Goal: Task Accomplishment & Management: Use online tool/utility

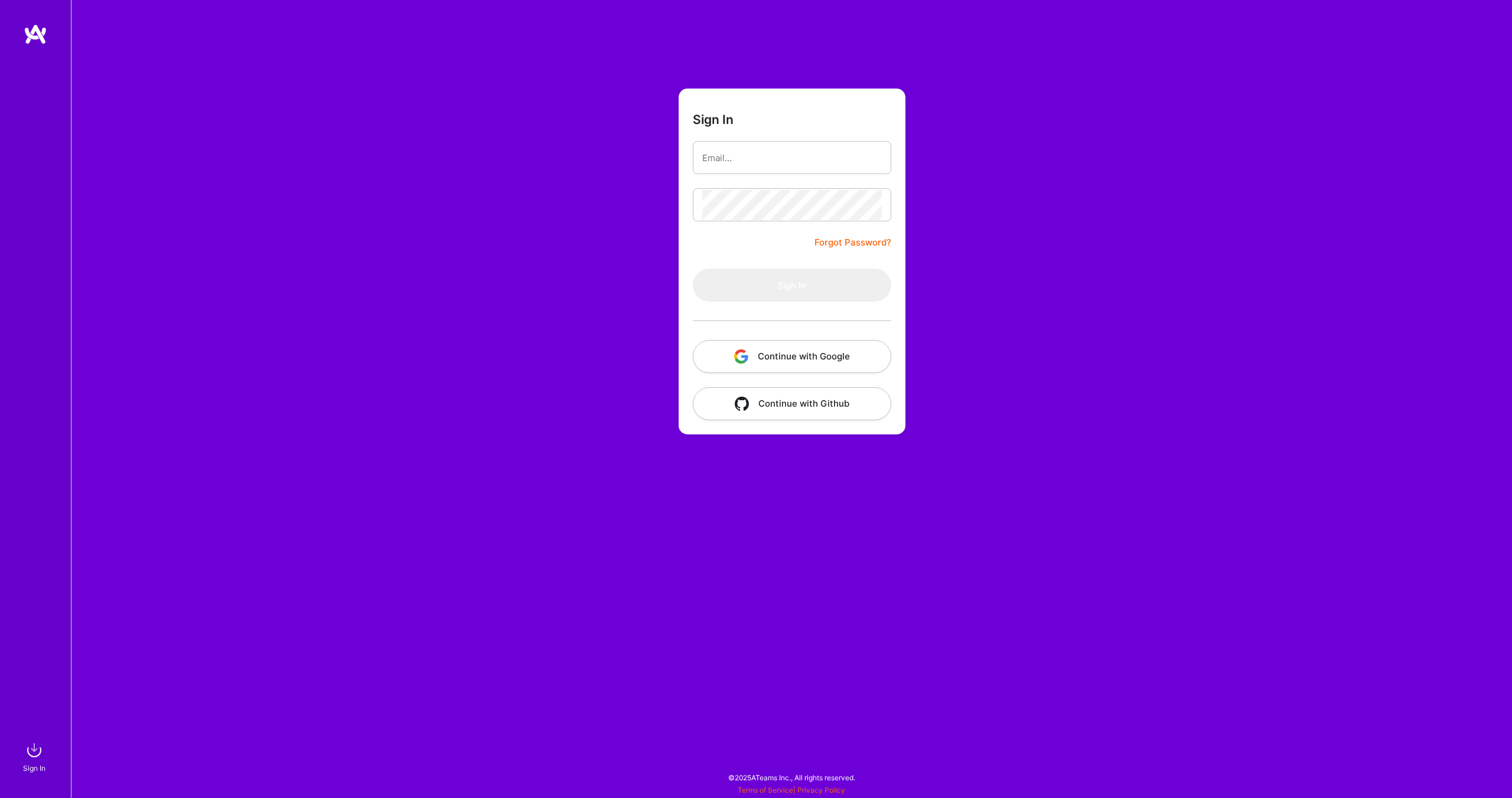
click at [807, 364] on button "Continue with Google" at bounding box center [792, 357] width 198 height 33
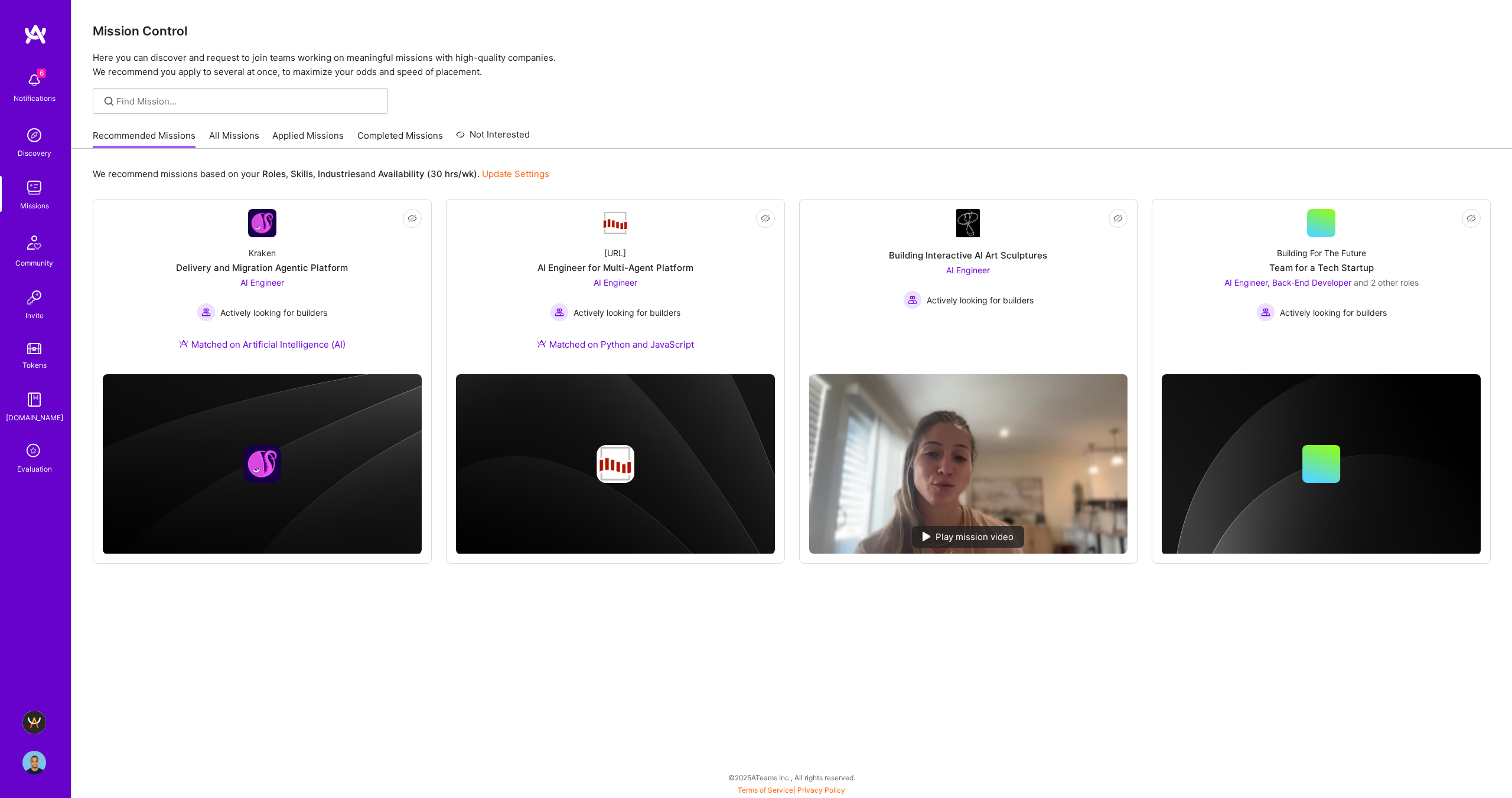
click at [39, 718] on img at bounding box center [34, 722] width 24 height 24
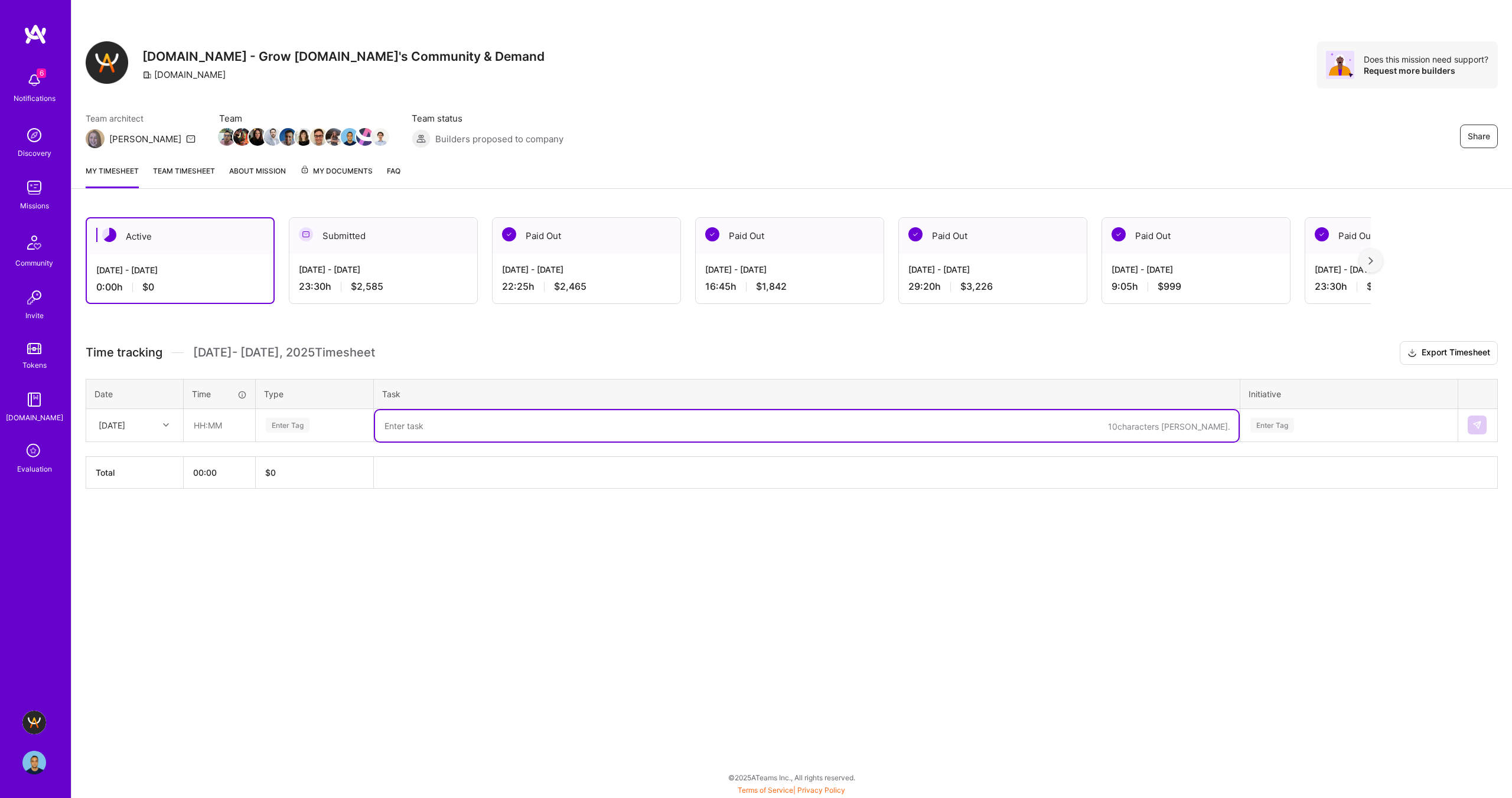
click at [423, 421] on textarea at bounding box center [807, 425] width 863 height 31
paste textarea "[PERSON_NAME]"
type textarea "Interview with [PERSON_NAME]"
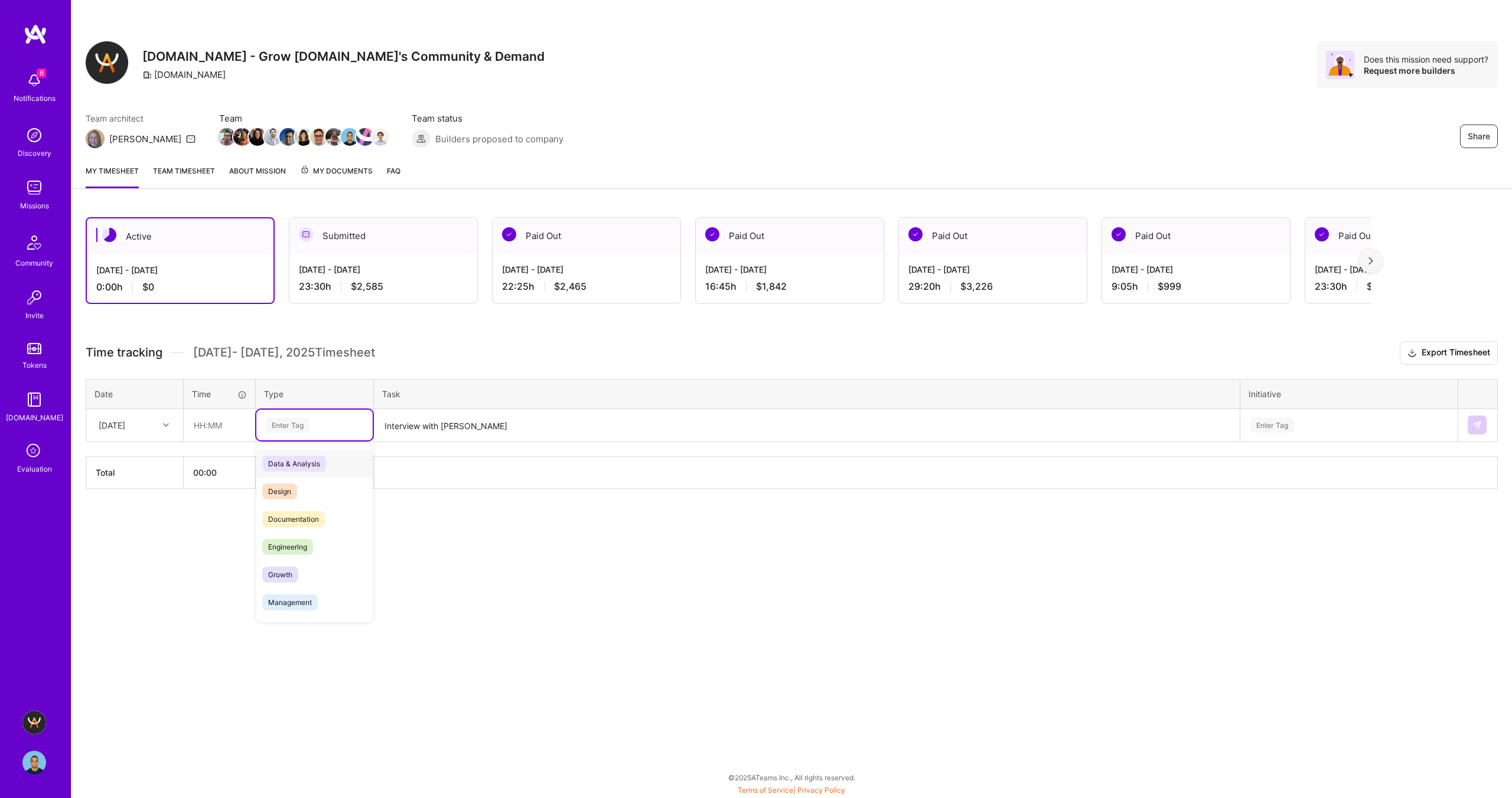
click at [290, 425] on div "Enter Tag" at bounding box center [287, 425] width 44 height 18
type input "mee"
click at [293, 459] on span "Meetings" at bounding box center [283, 463] width 42 height 16
click at [200, 423] on input "text" at bounding box center [219, 425] width 70 height 31
type input "01:00"
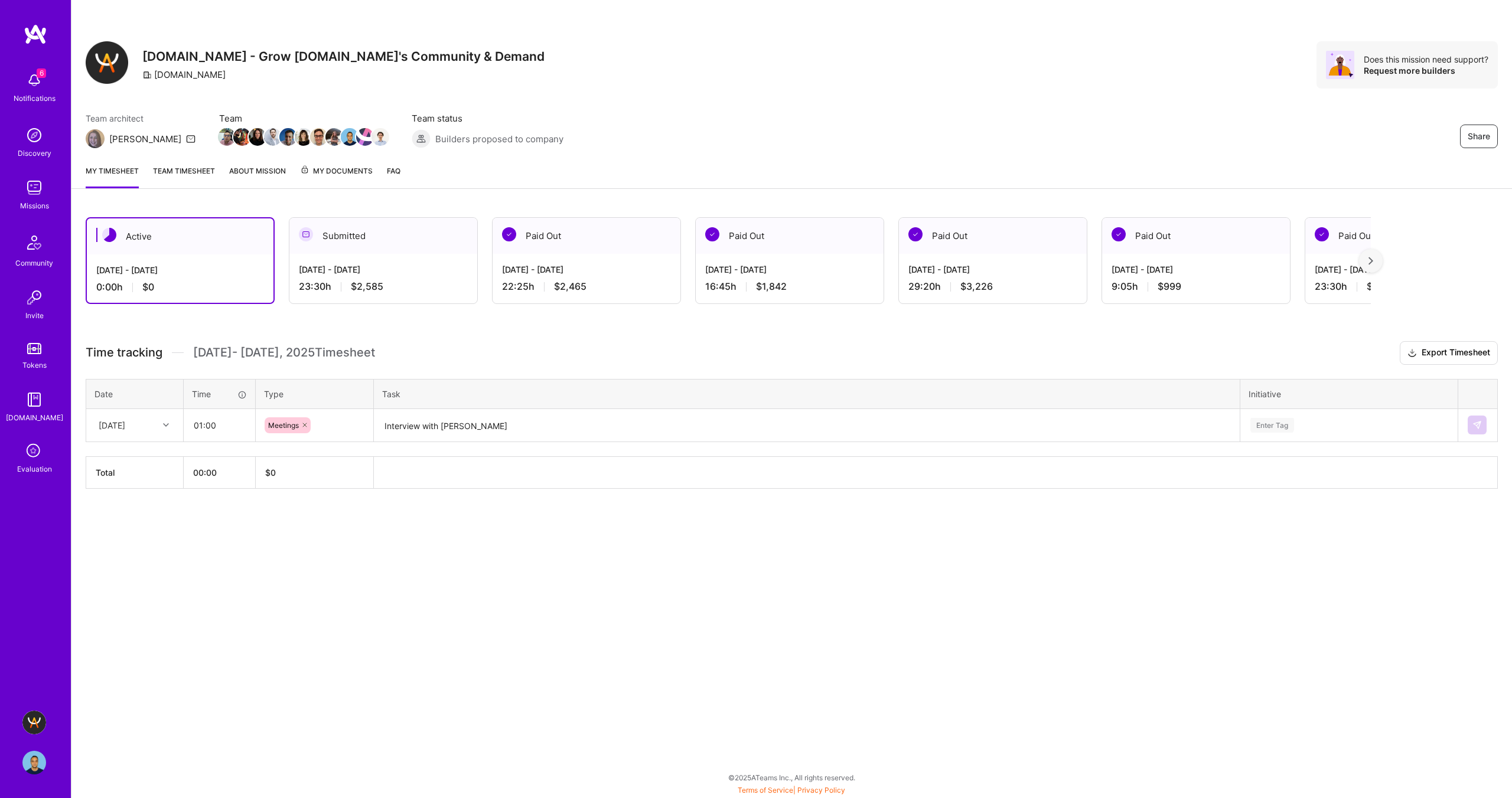
click at [114, 423] on div "[DATE]" at bounding box center [112, 425] width 26 height 12
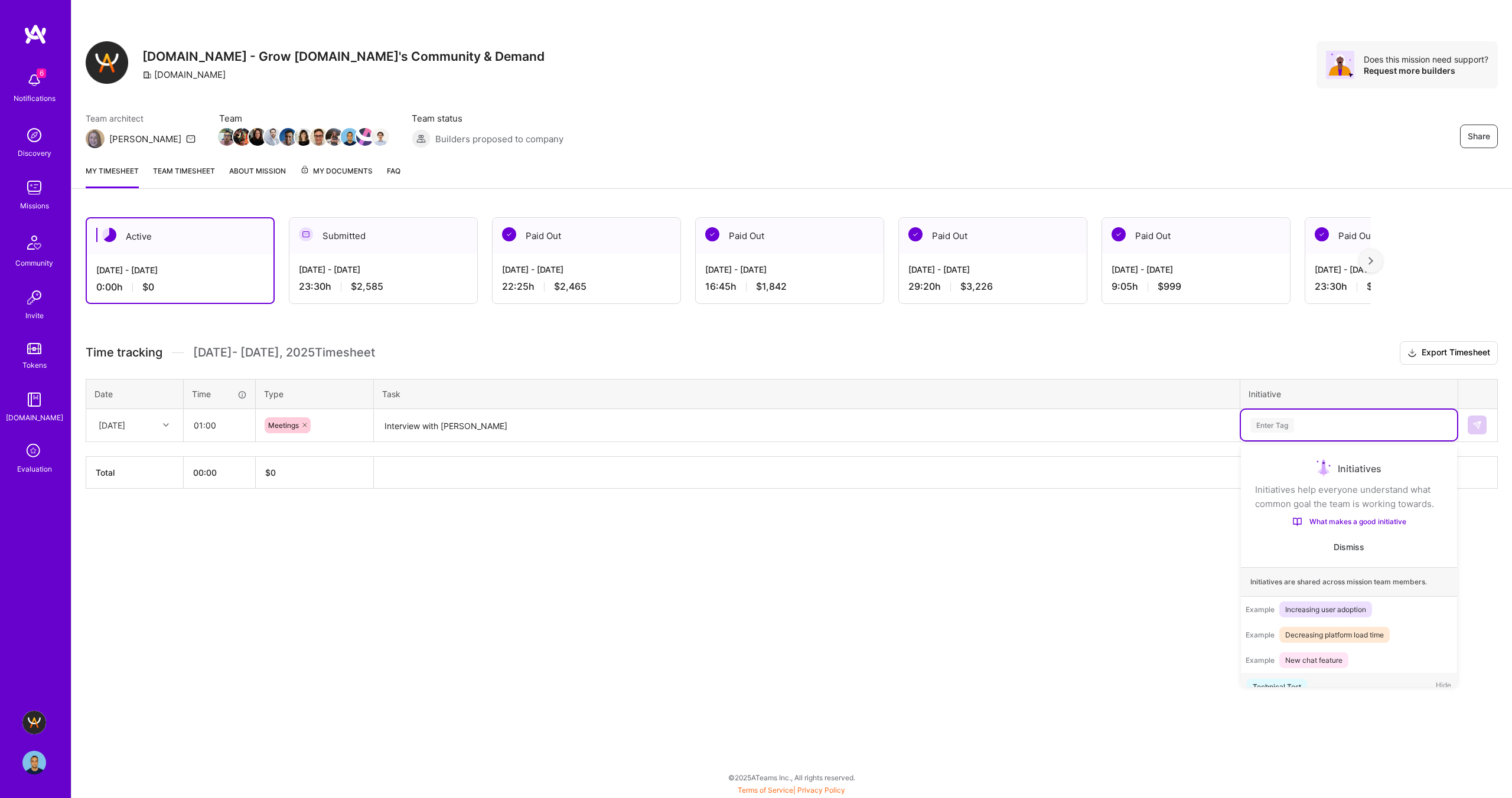
click at [1281, 421] on div "Enter Tag" at bounding box center [1272, 425] width 44 height 18
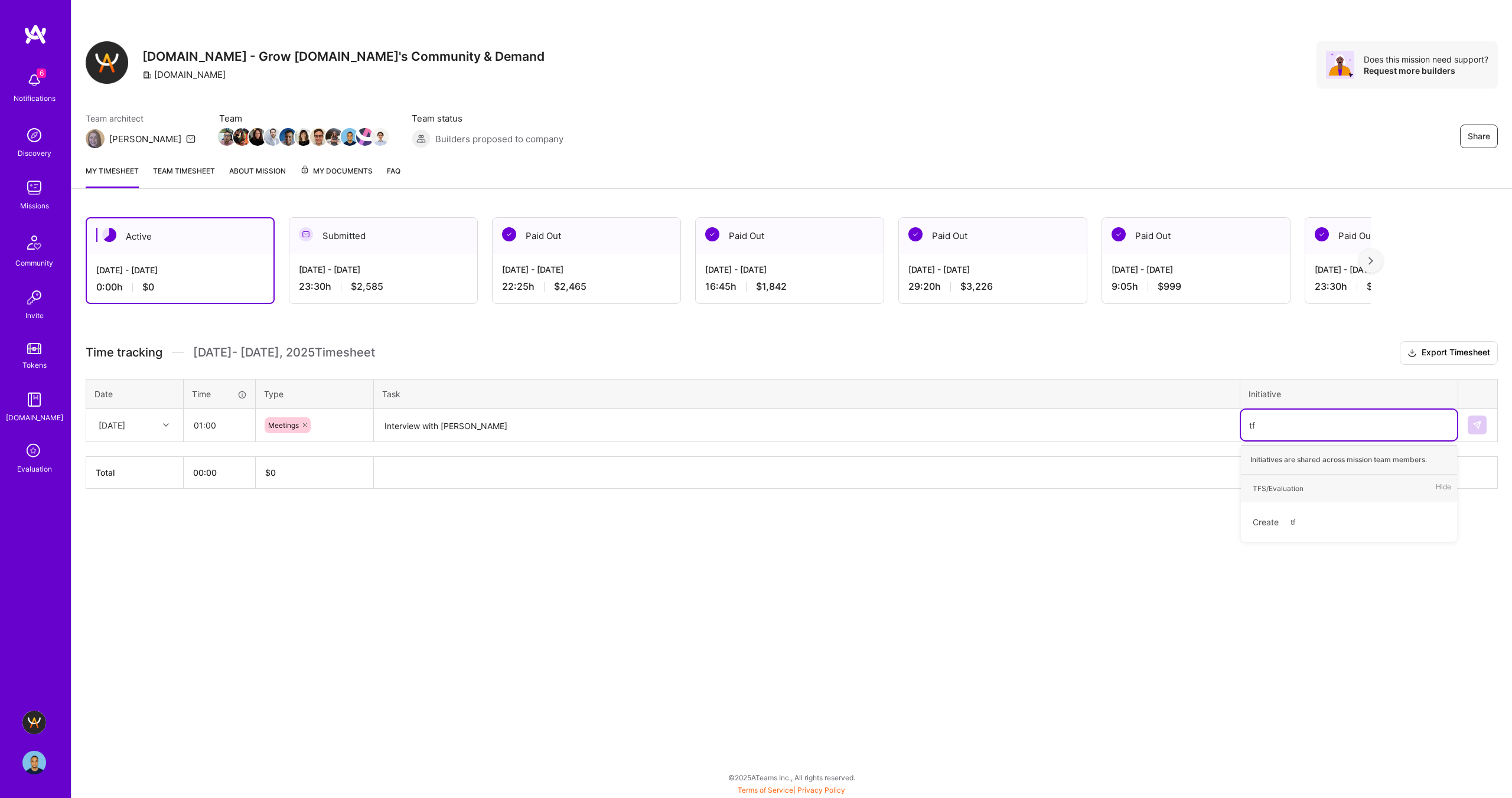
type input "tfs"
click at [1301, 482] on div "TFS/Evaluation" at bounding box center [1277, 488] width 51 height 12
click at [1478, 425] on img at bounding box center [1477, 425] width 10 height 10
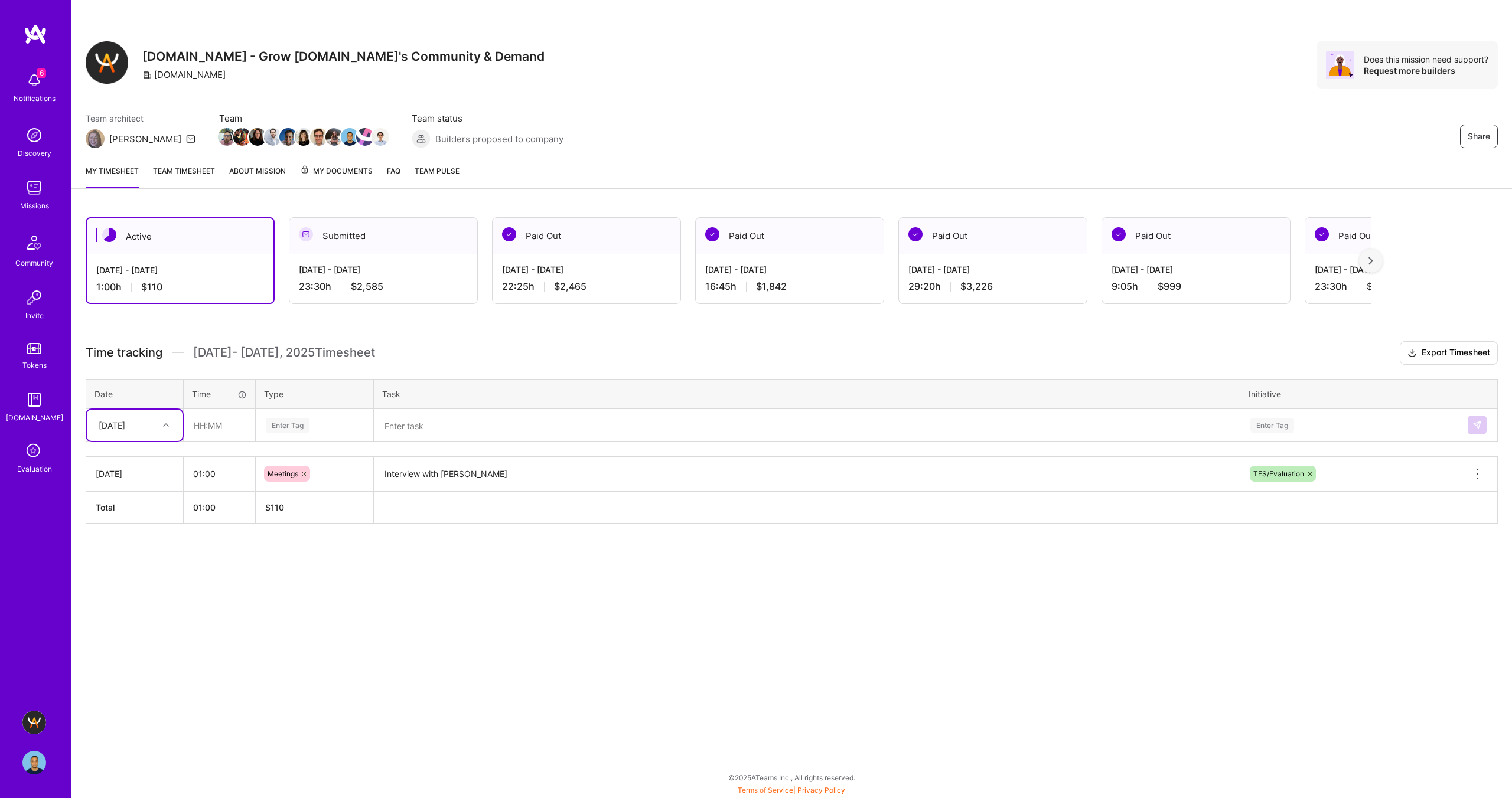
click at [929, 345] on h3 "Time tracking [DATE] - [DATE] Timesheet Export Timesheet" at bounding box center [792, 353] width 1412 height 24
click at [422, 434] on textarea at bounding box center [807, 425] width 863 height 31
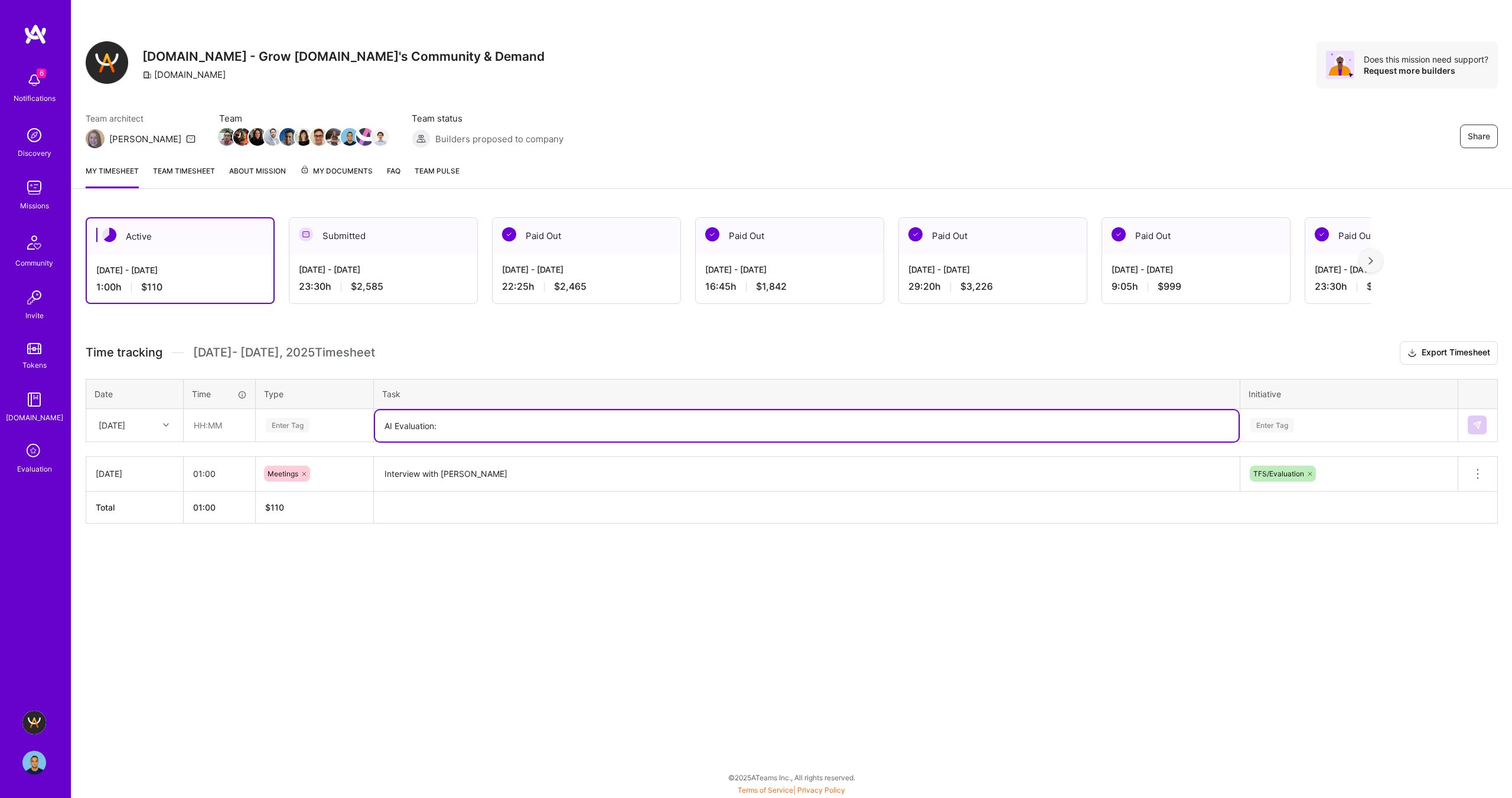
paste textarea "[PERSON_NAME]"
type textarea "AI Evaluation: [PERSON_NAME]"
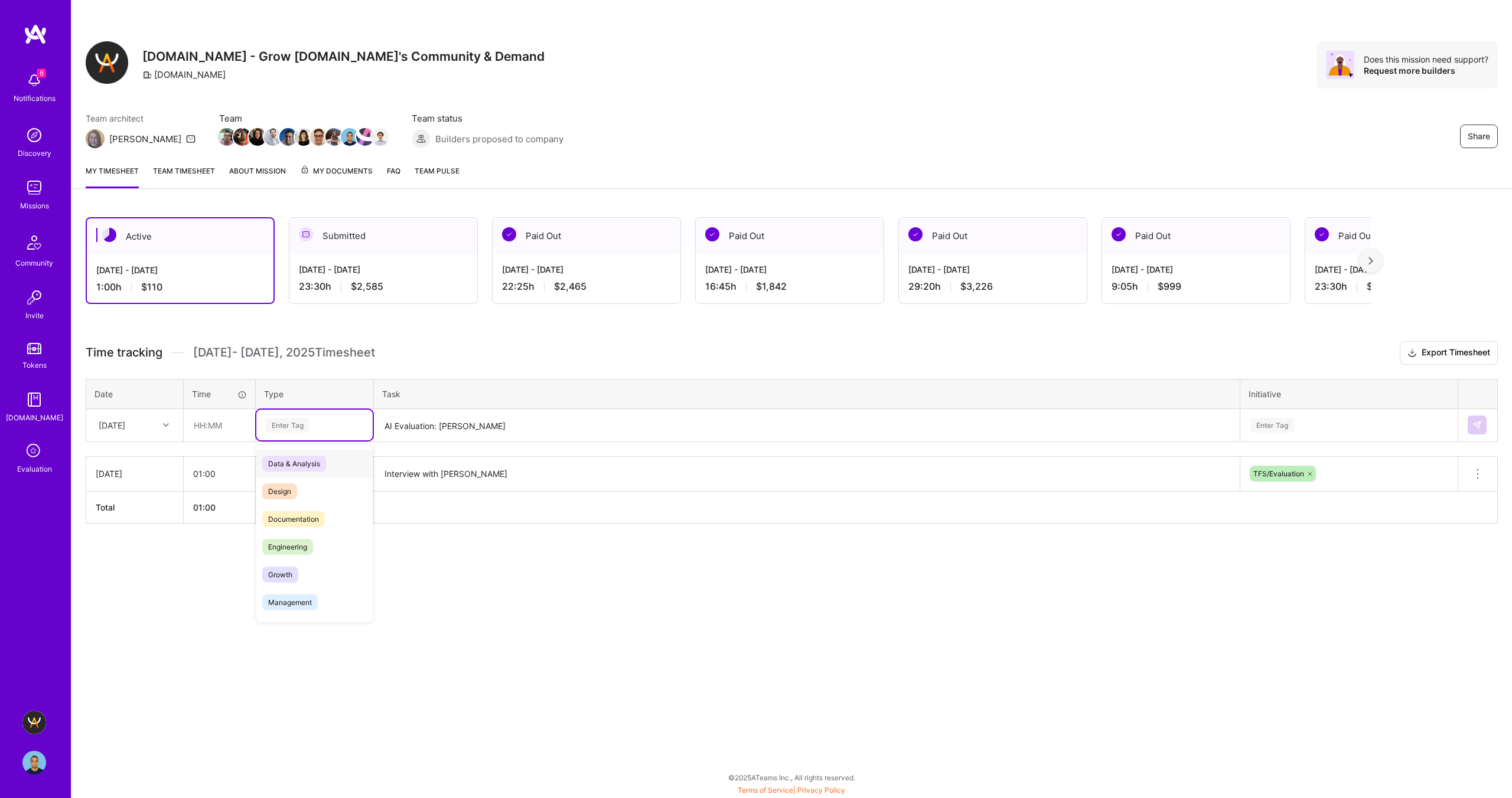
click at [292, 427] on div "Enter Tag" at bounding box center [287, 425] width 44 height 18
type input "meeting"
click at [286, 463] on span "Meetings" at bounding box center [283, 463] width 42 height 16
click at [209, 423] on input "text" at bounding box center [219, 425] width 70 height 31
type input "01:15"
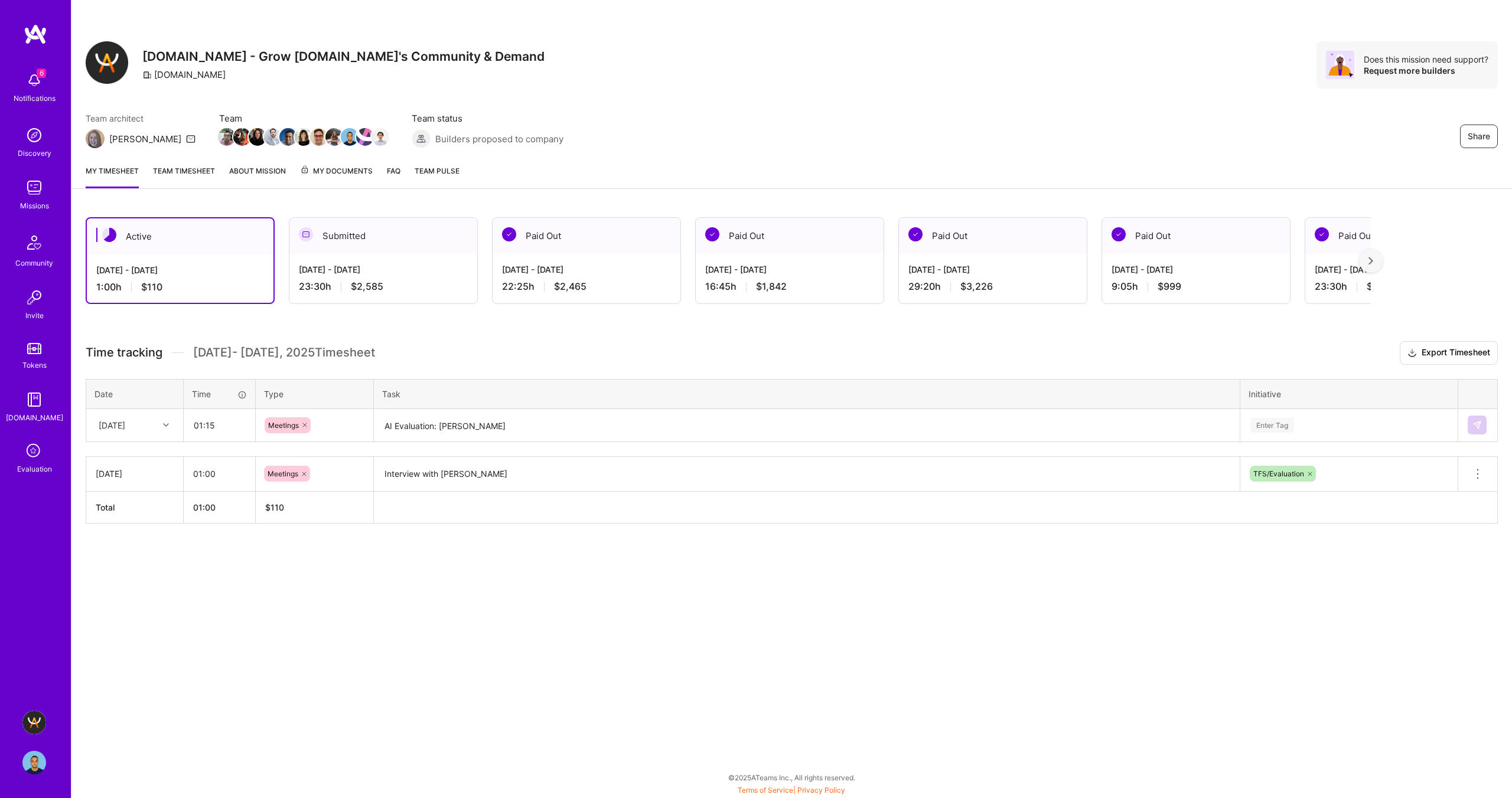
click at [614, 360] on h3 "Time tracking [DATE] - [DATE] Timesheet Export Timesheet" at bounding box center [792, 353] width 1412 height 24
click at [1270, 423] on div "Enter Tag" at bounding box center [1272, 425] width 44 height 18
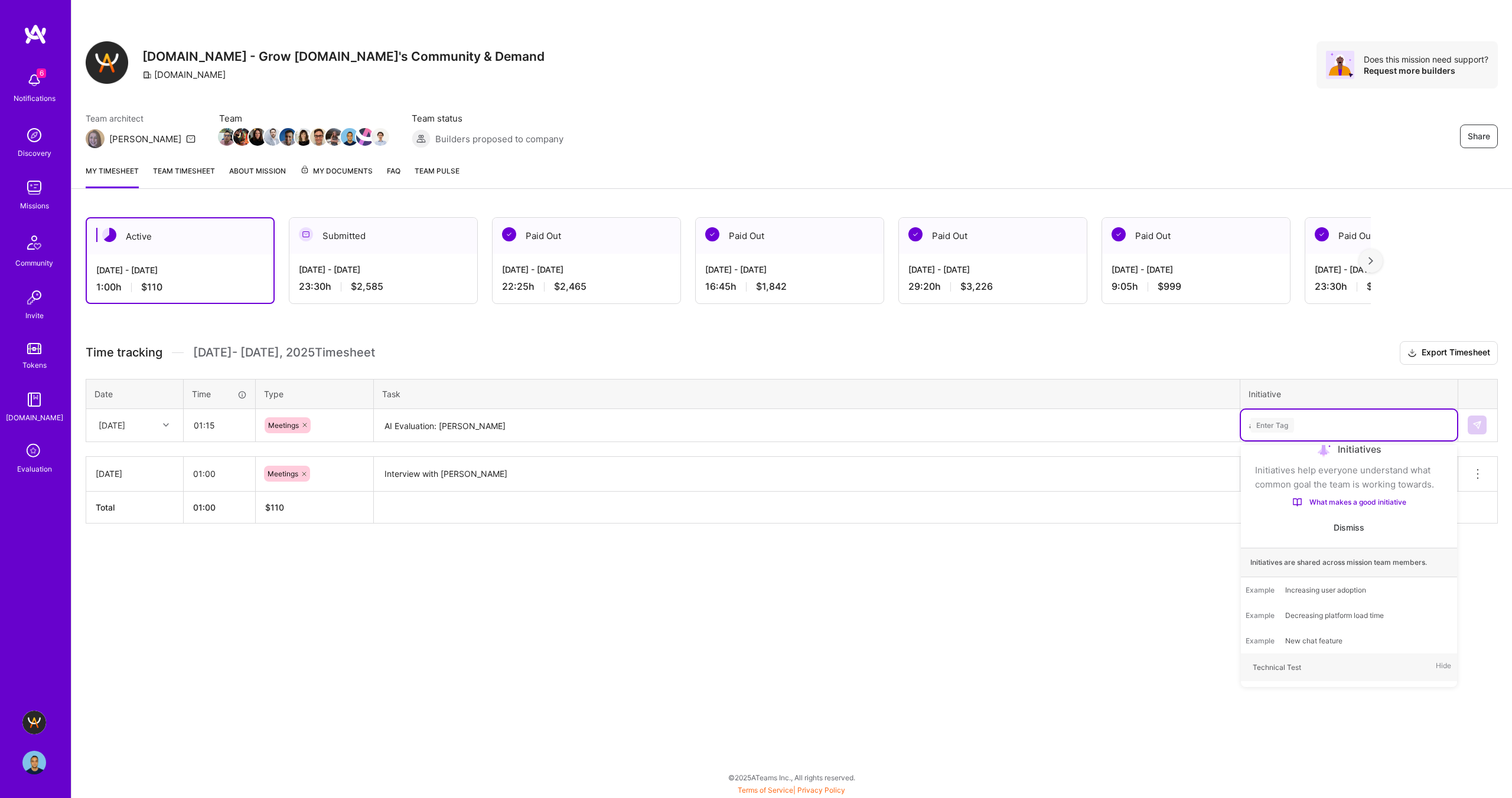
type input "ai"
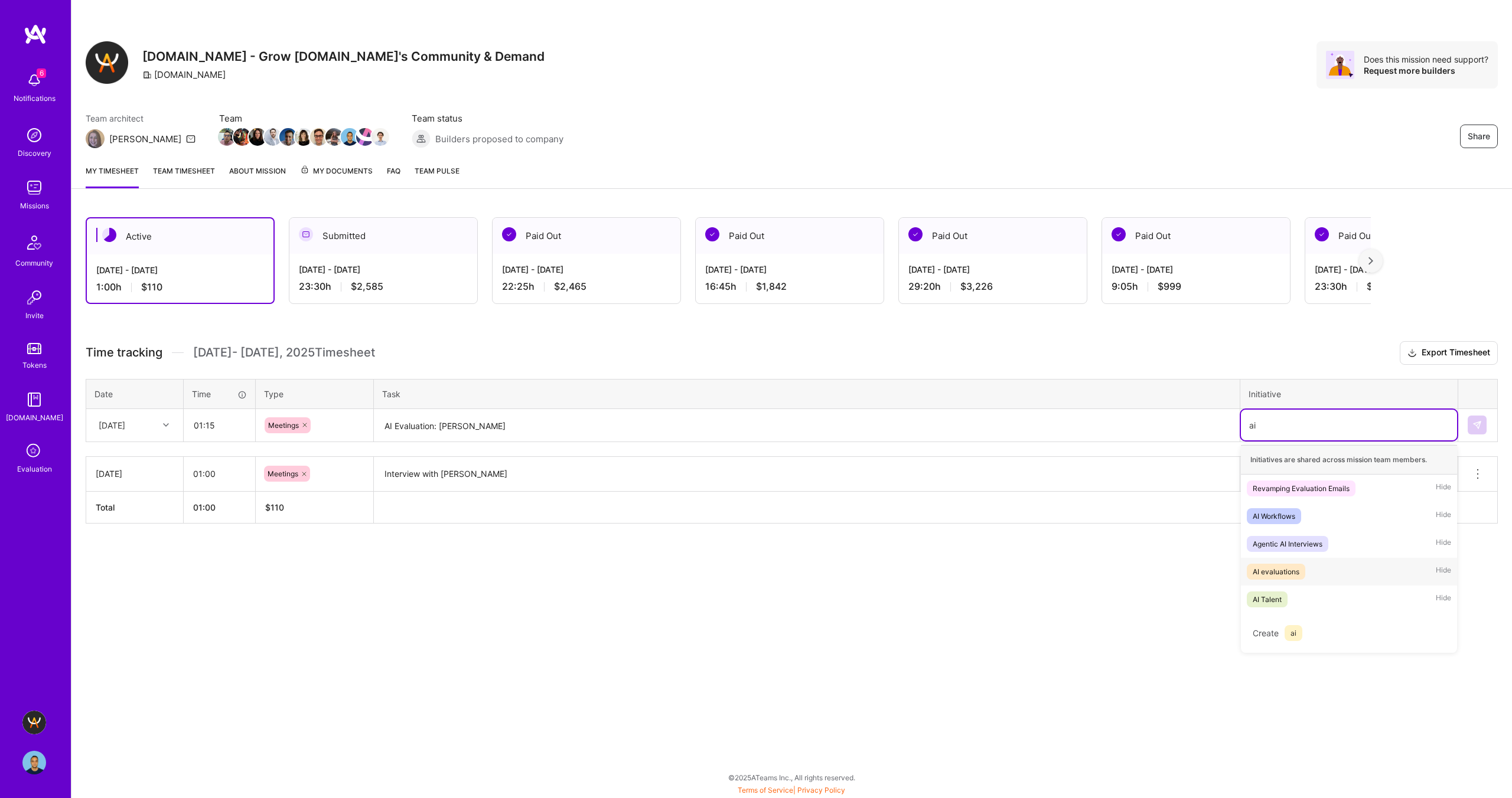
click at [1298, 569] on div "AI evaluations" at bounding box center [1275, 571] width 46 height 12
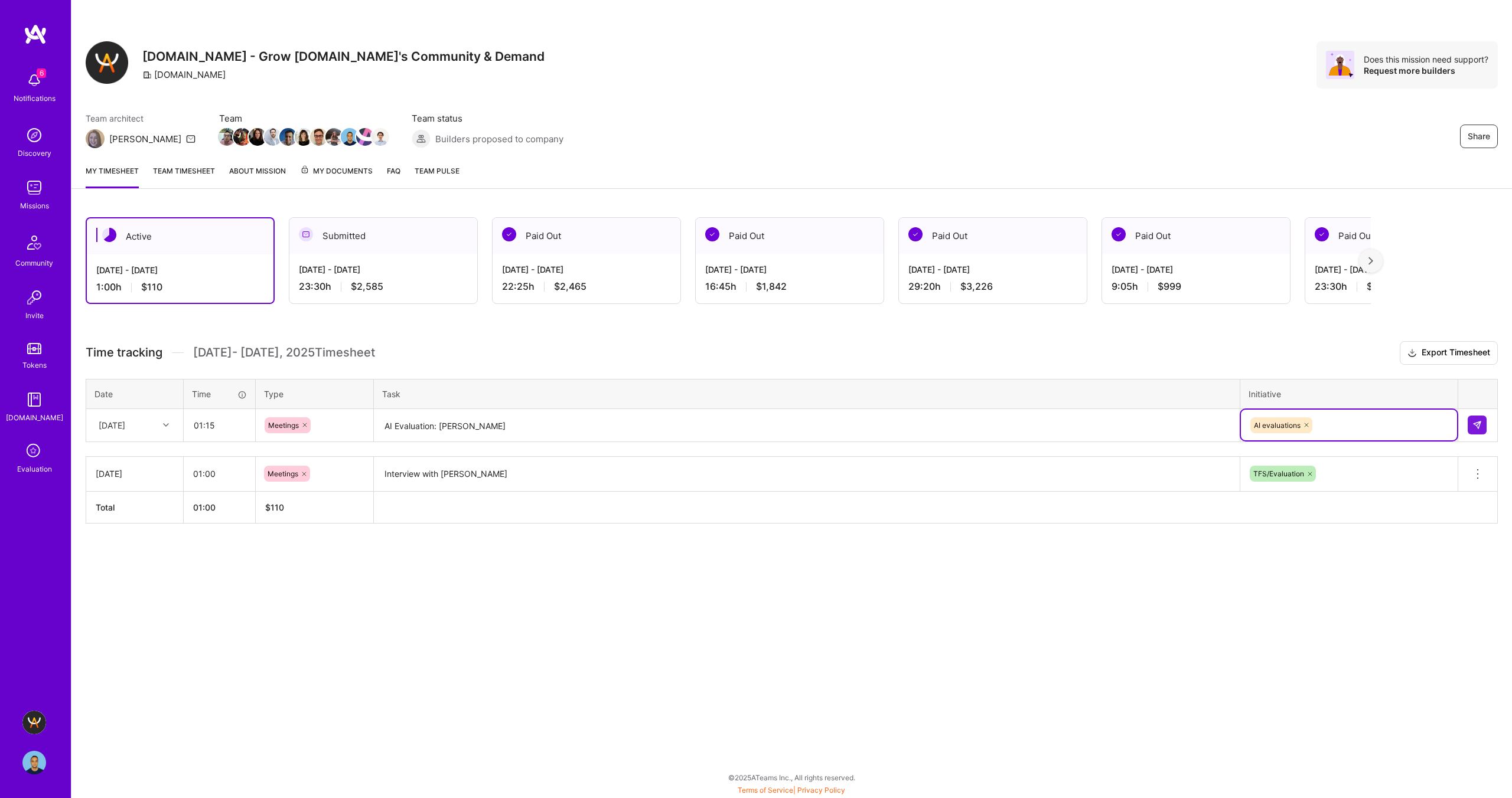
click at [145, 426] on div "[DATE]" at bounding box center [125, 425] width 66 height 19
click at [145, 427] on div "[DATE]" at bounding box center [125, 425] width 66 height 19
click at [1473, 427] on img at bounding box center [1477, 425] width 10 height 10
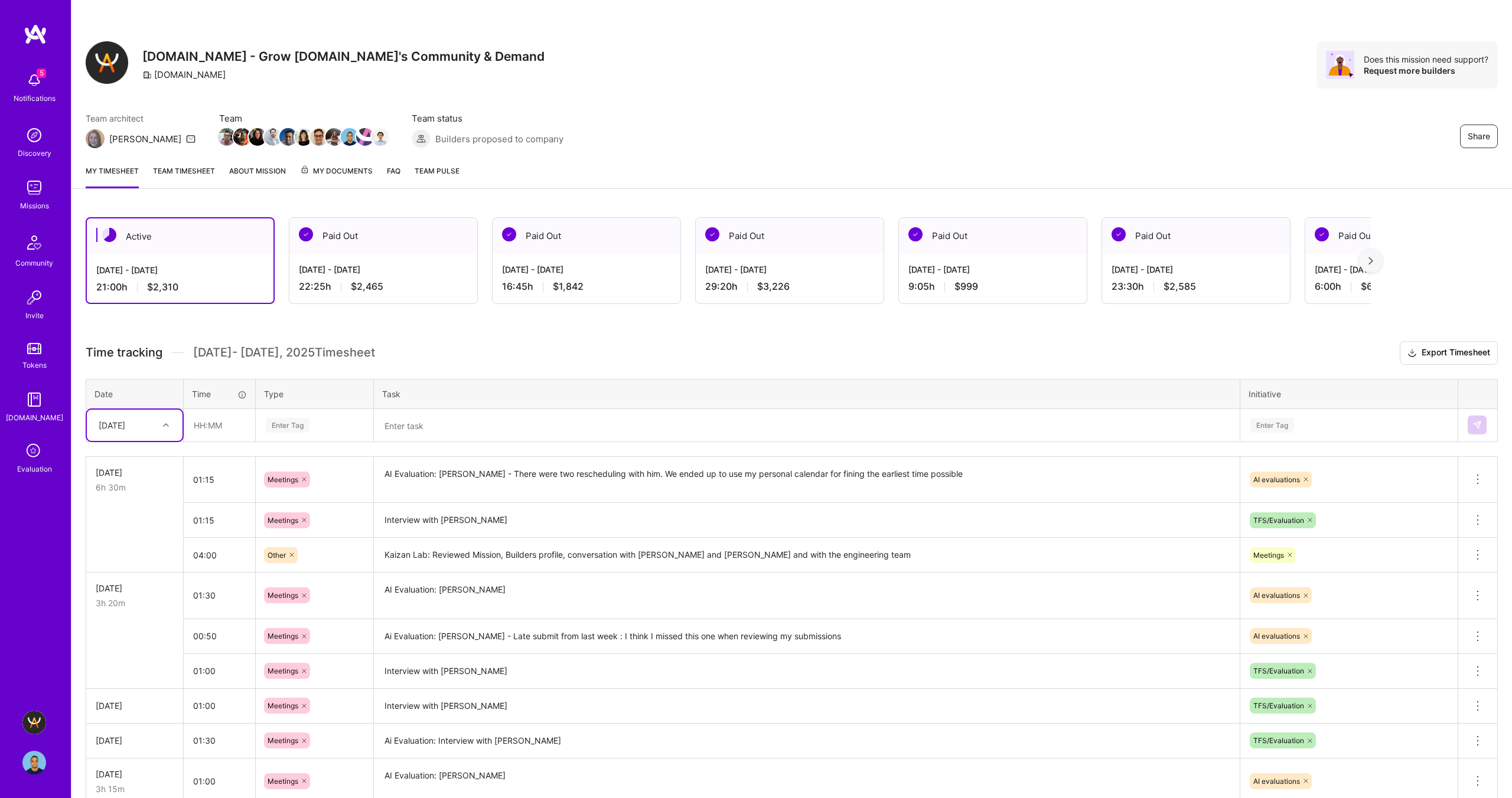
scroll to position [137, 0]
